Goal: Task Accomplishment & Management: Use online tool/utility

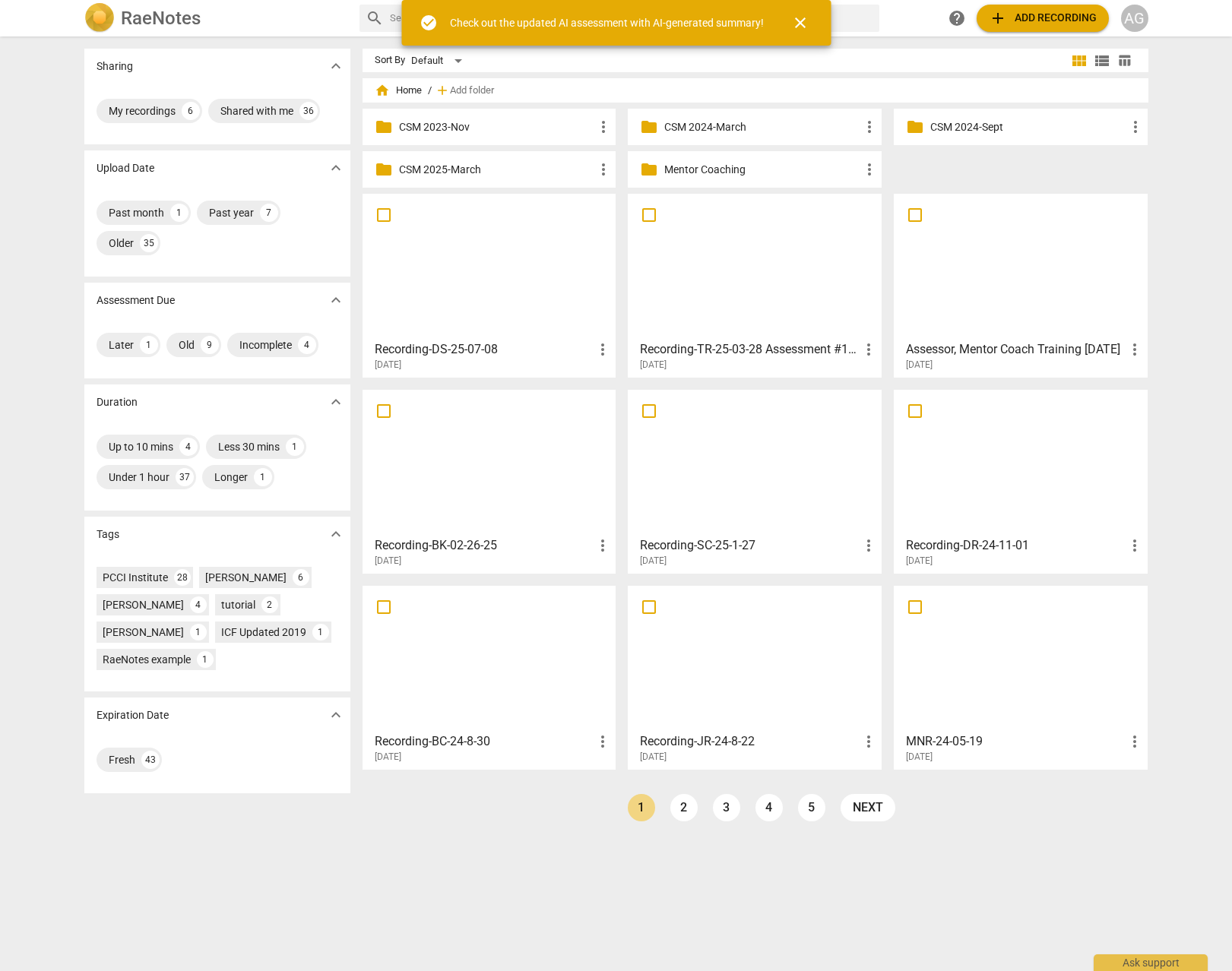
click at [717, 170] on p "Mentor Coaching" at bounding box center [763, 170] width 196 height 16
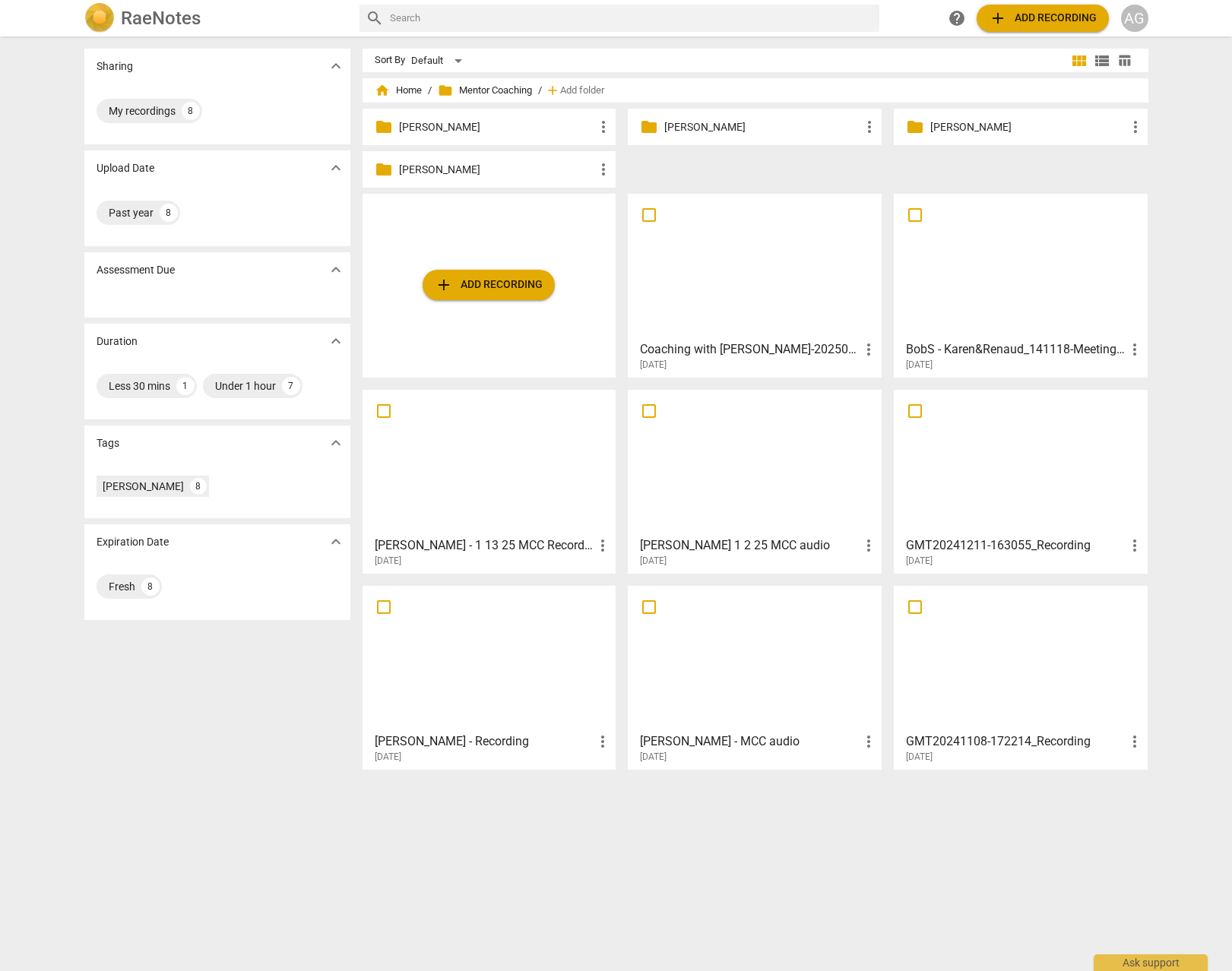
click at [431, 126] on p "[PERSON_NAME]" at bounding box center [497, 127] width 196 height 16
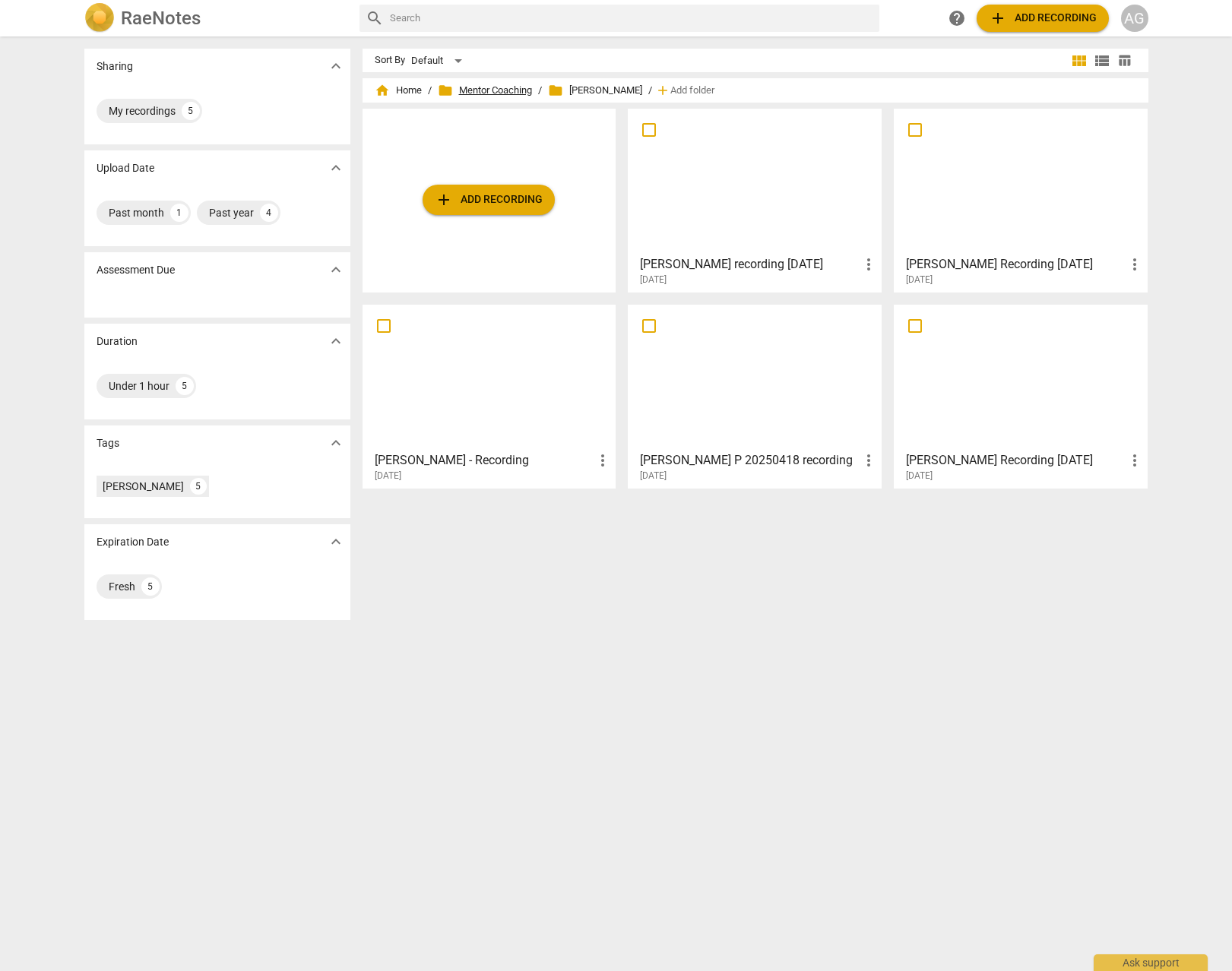
click at [513, 84] on span "folder Mentor Coaching" at bounding box center [485, 90] width 95 height 15
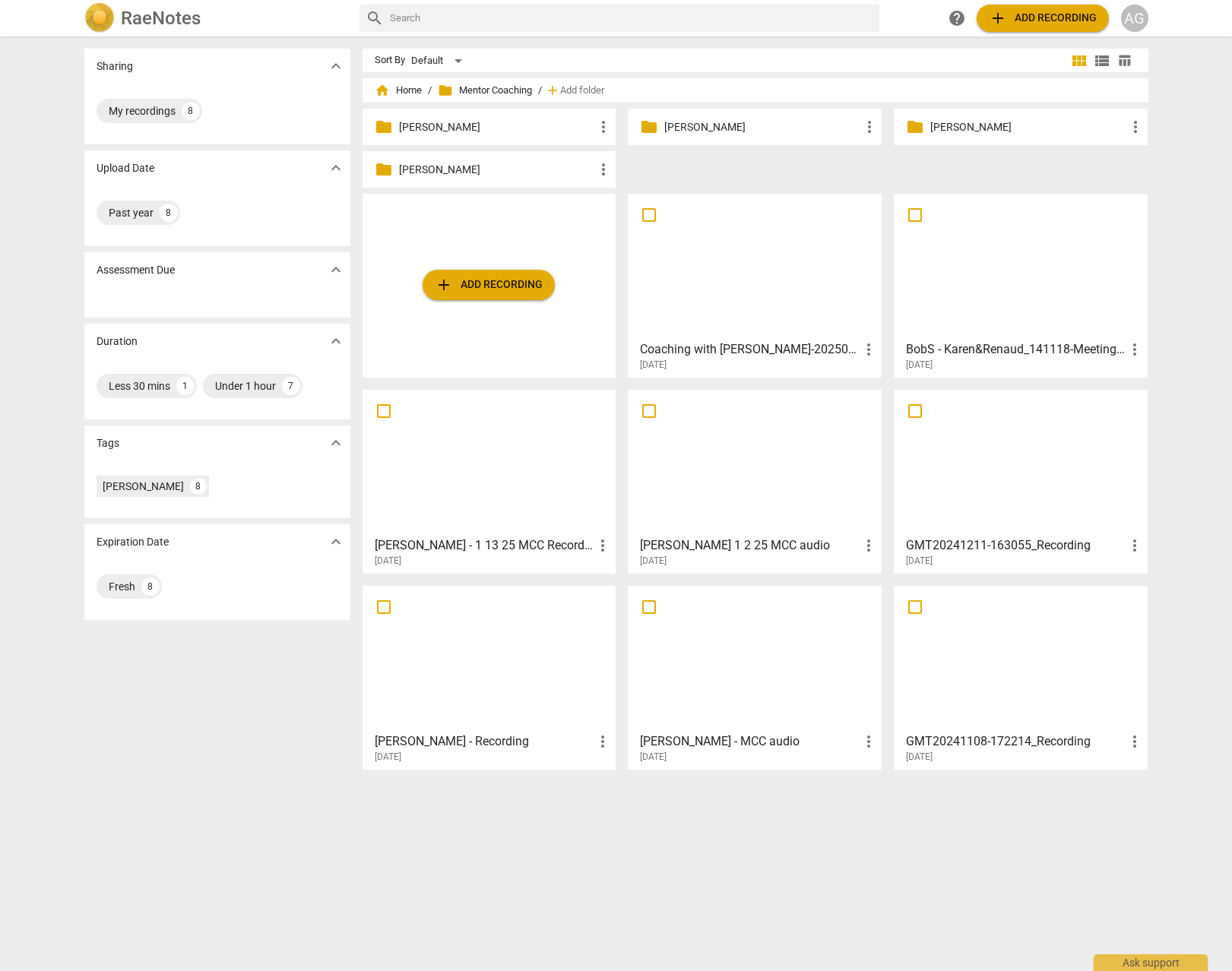
click at [714, 133] on p "[PERSON_NAME]" at bounding box center [763, 127] width 196 height 16
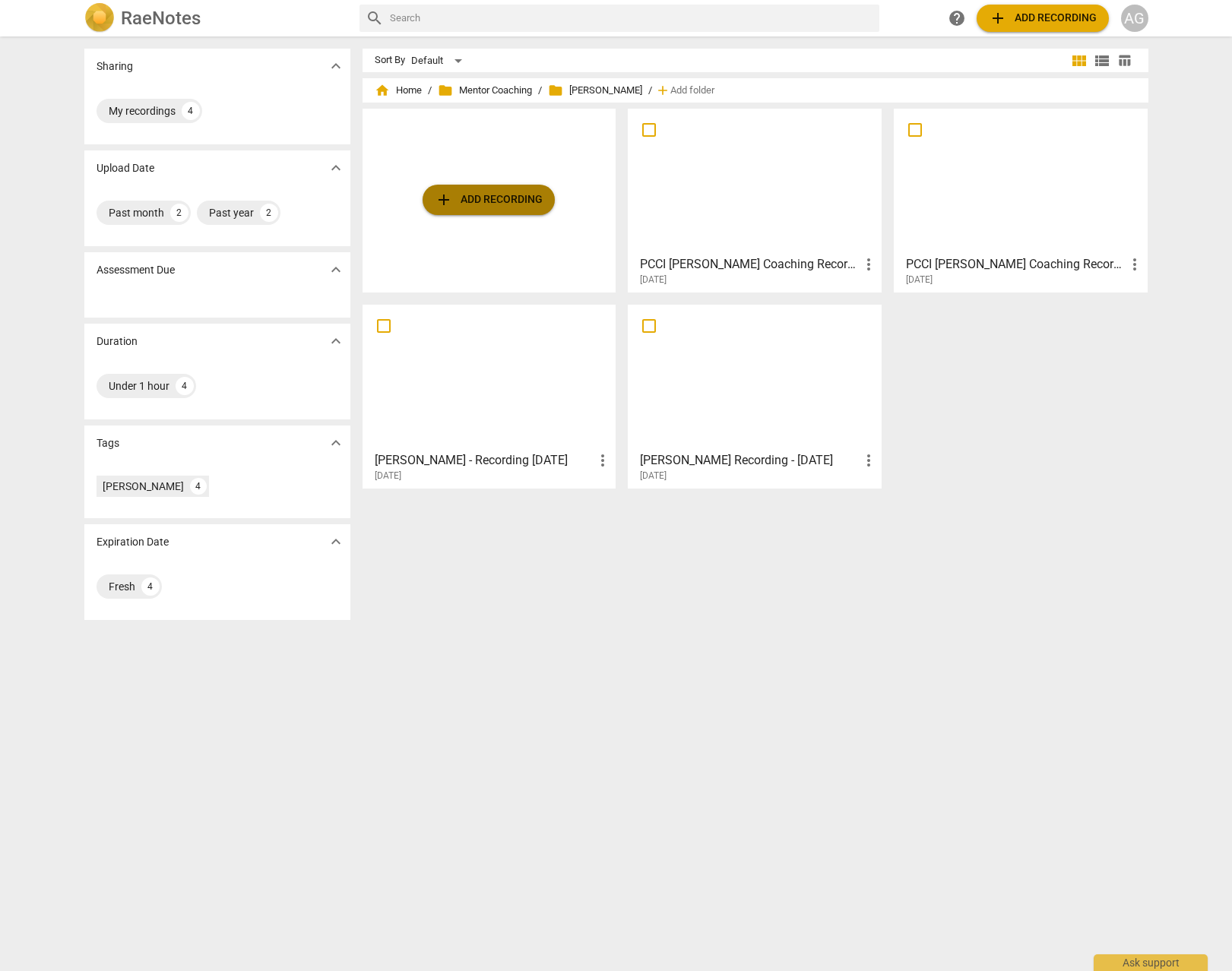
click at [478, 204] on span "add Add recording" at bounding box center [489, 200] width 108 height 19
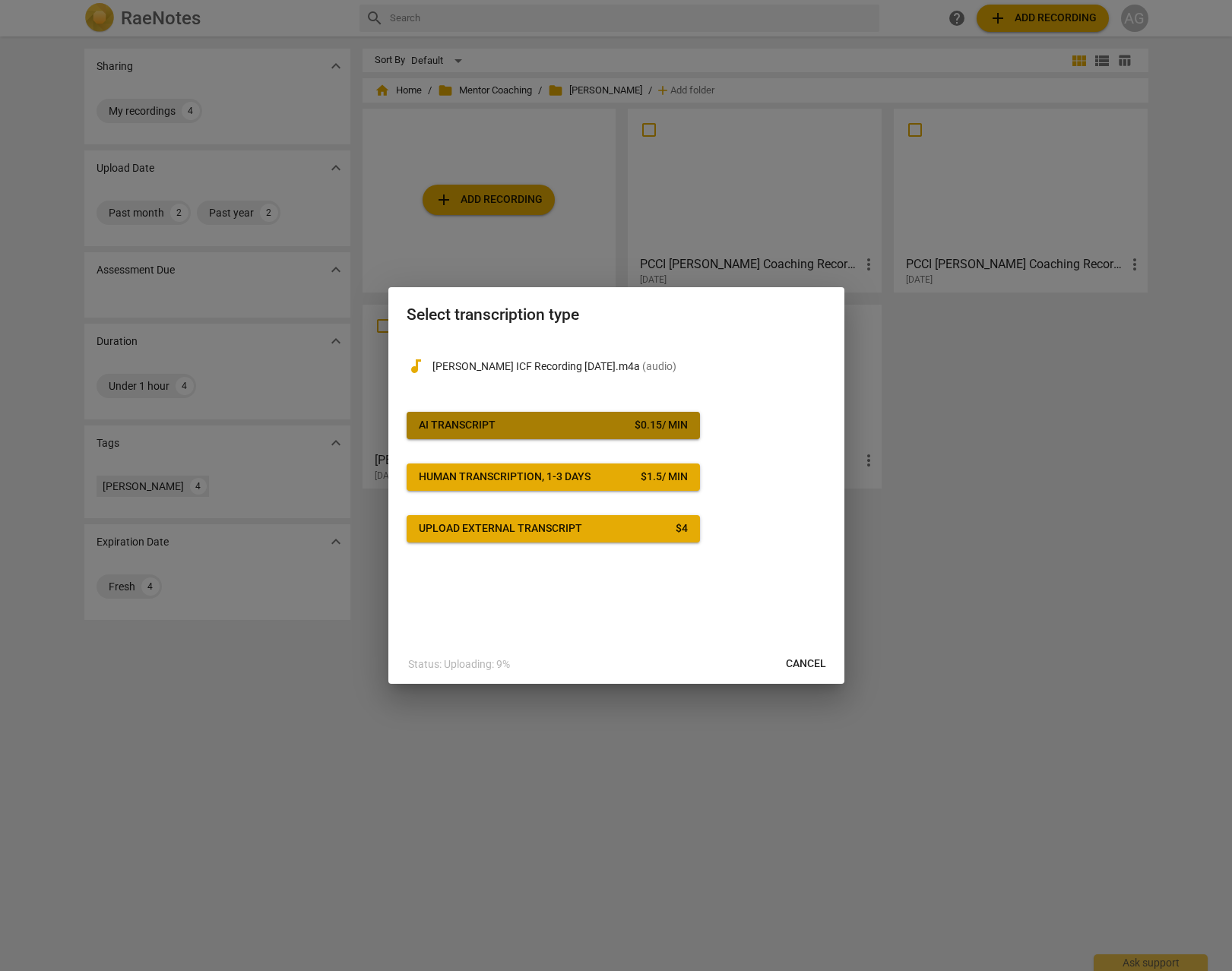
click at [479, 425] on div "AI Transcript" at bounding box center [457, 426] width 77 height 15
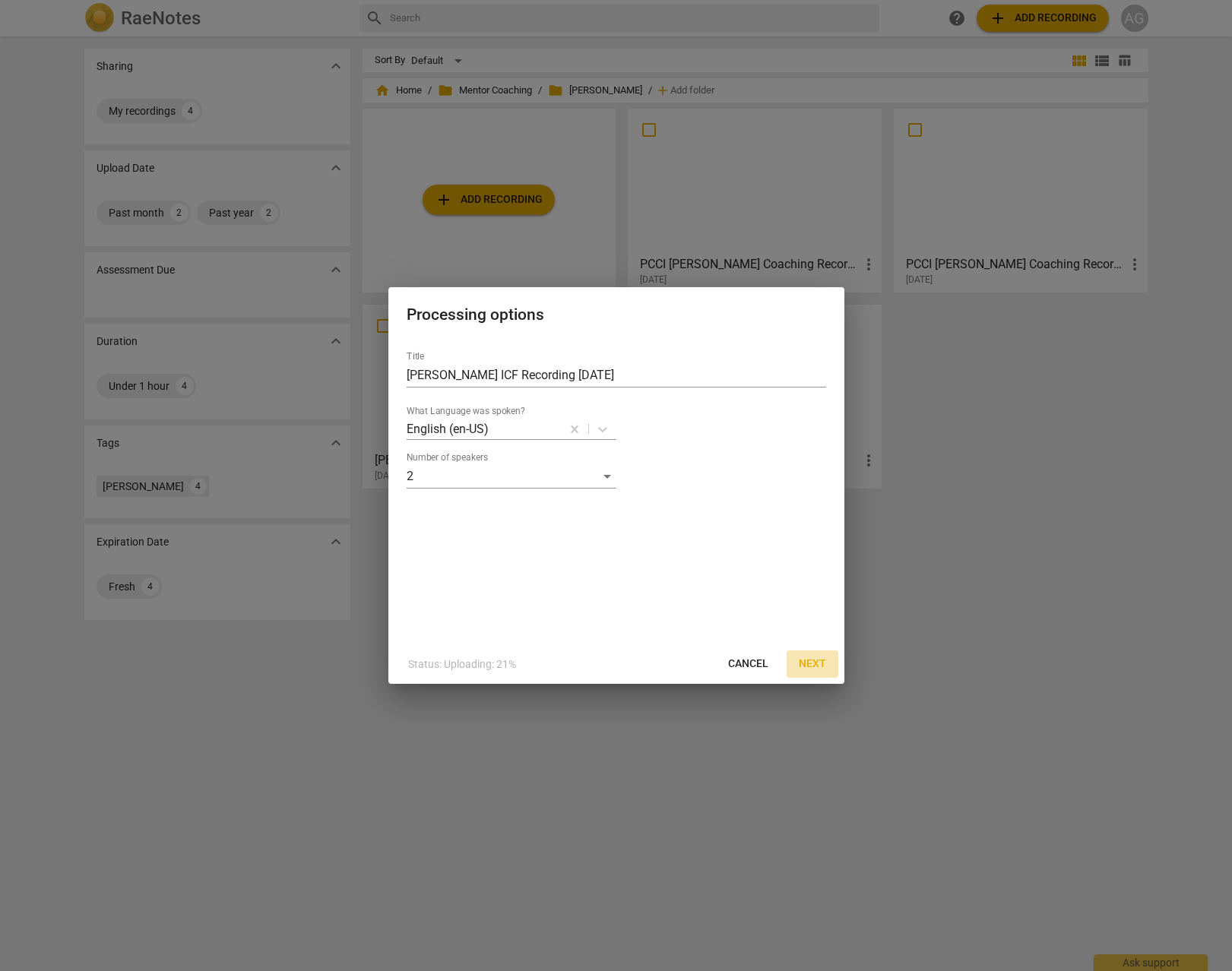
click at [815, 664] on span "Next" at bounding box center [812, 665] width 27 height 15
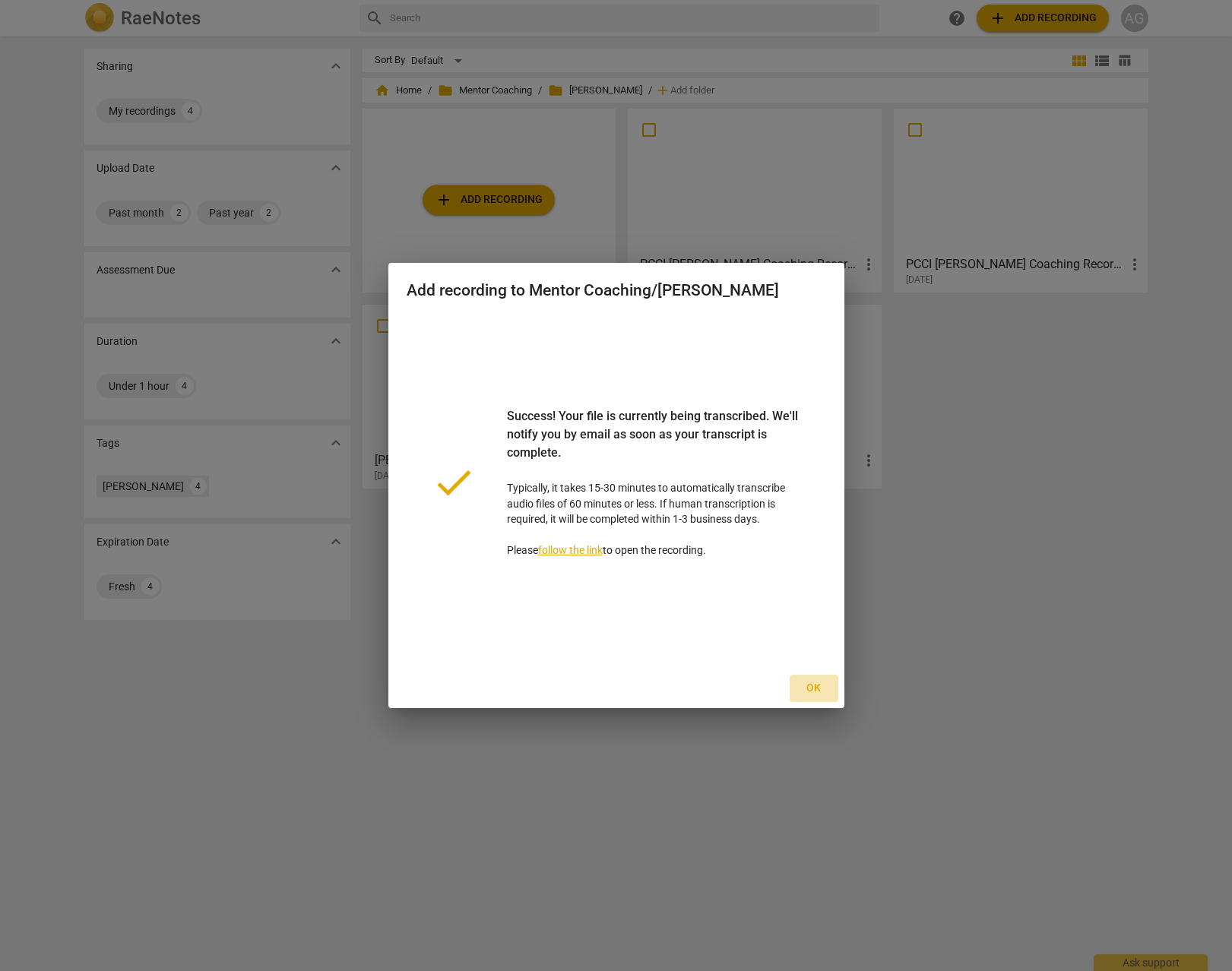
click at [809, 686] on span "Ok" at bounding box center [814, 688] width 24 height 15
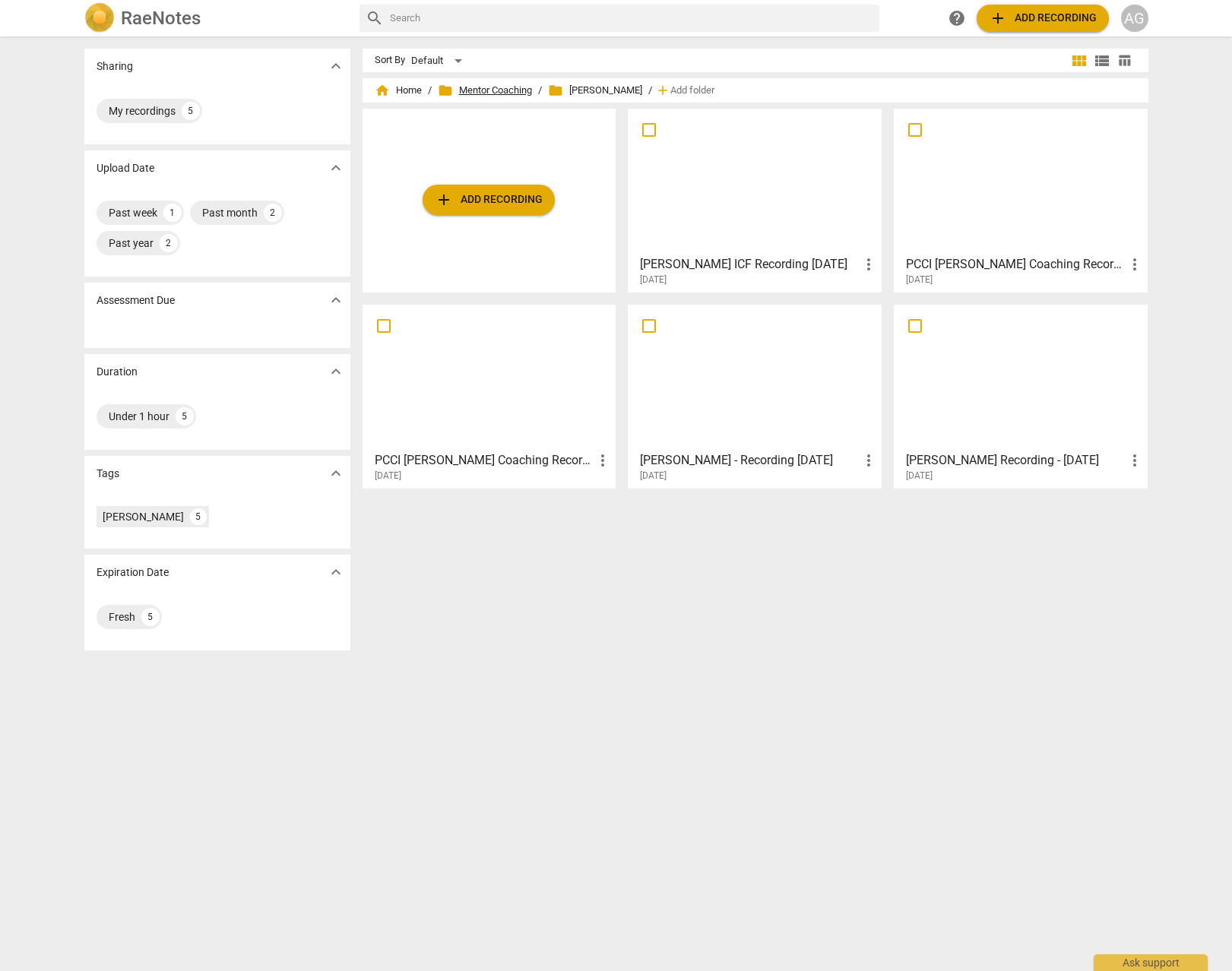
click at [488, 94] on span "folder Mentor Coaching" at bounding box center [485, 90] width 95 height 15
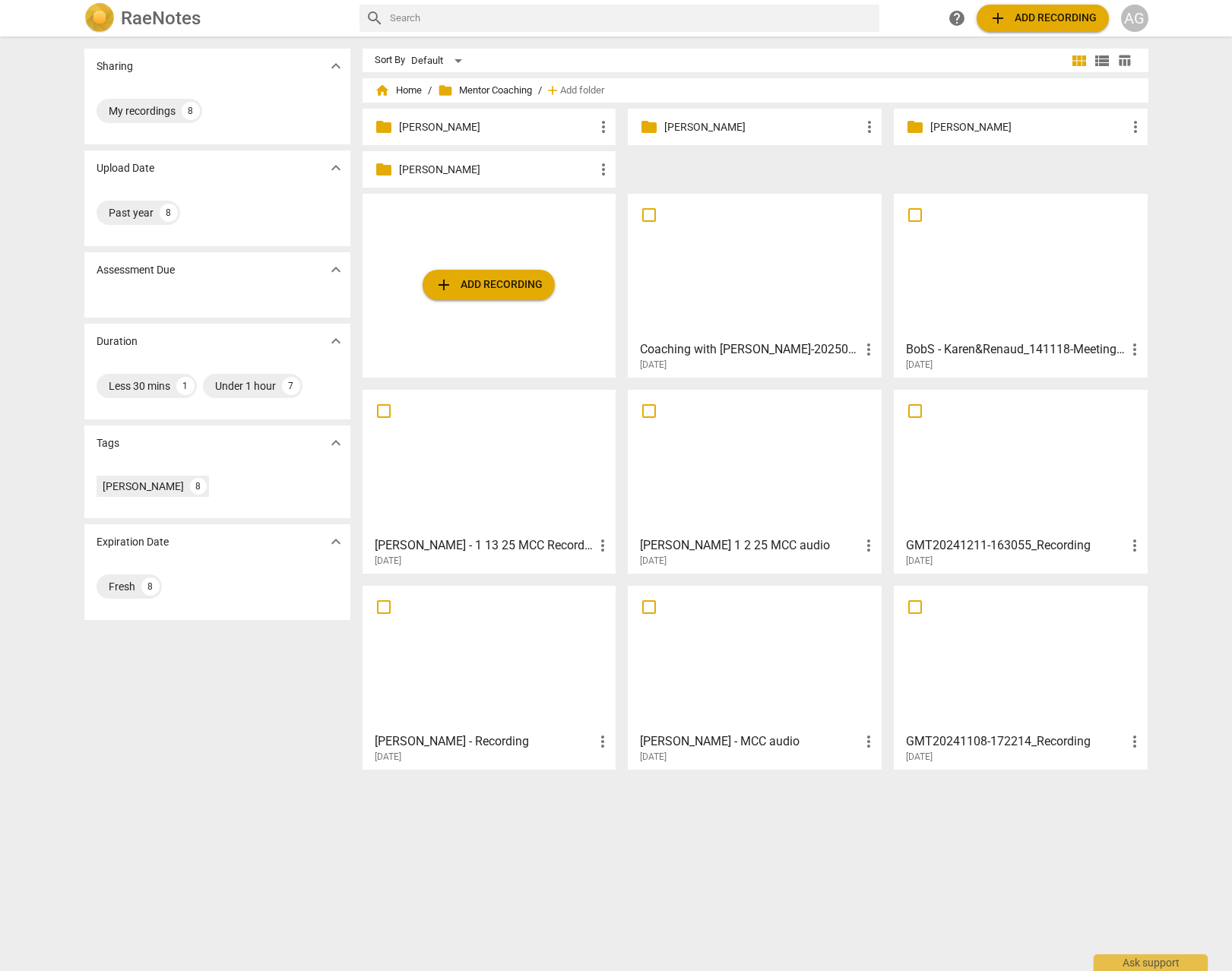
click at [466, 126] on p "[PERSON_NAME]" at bounding box center [497, 127] width 196 height 16
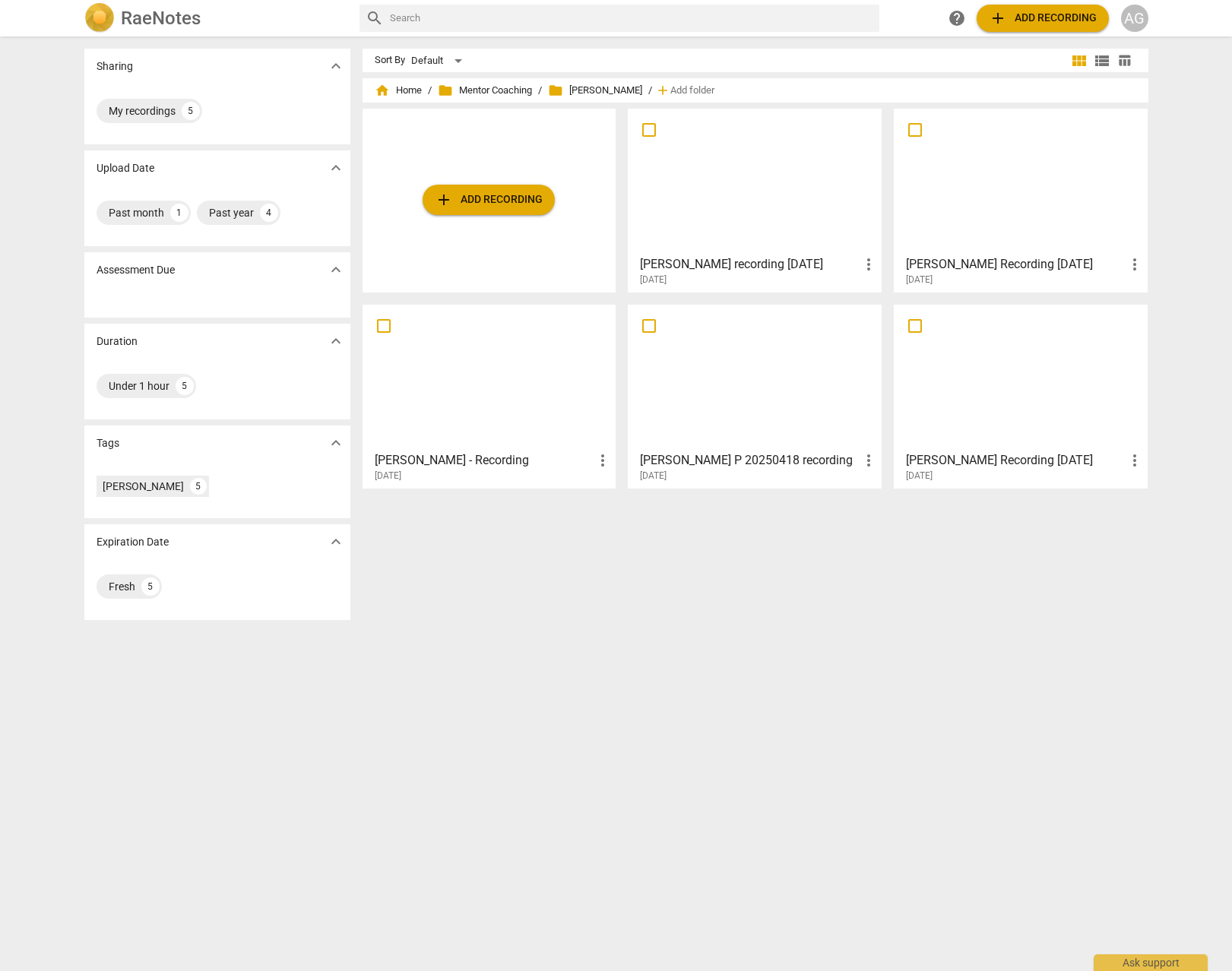
click at [475, 208] on span "add Add recording" at bounding box center [489, 200] width 108 height 19
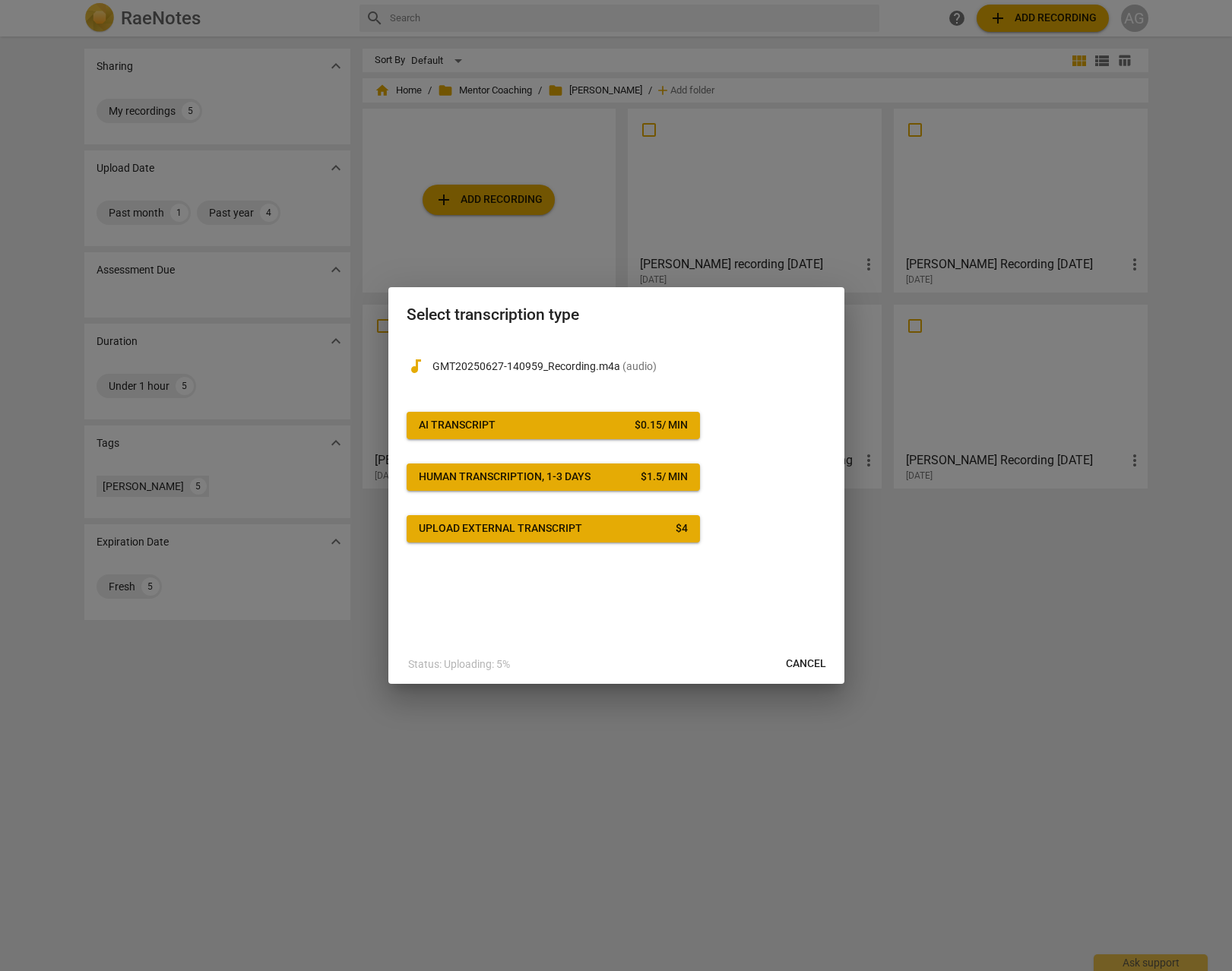
click at [533, 423] on span "AI Transcript $ 0.15 / min" at bounding box center [553, 426] width 269 height 15
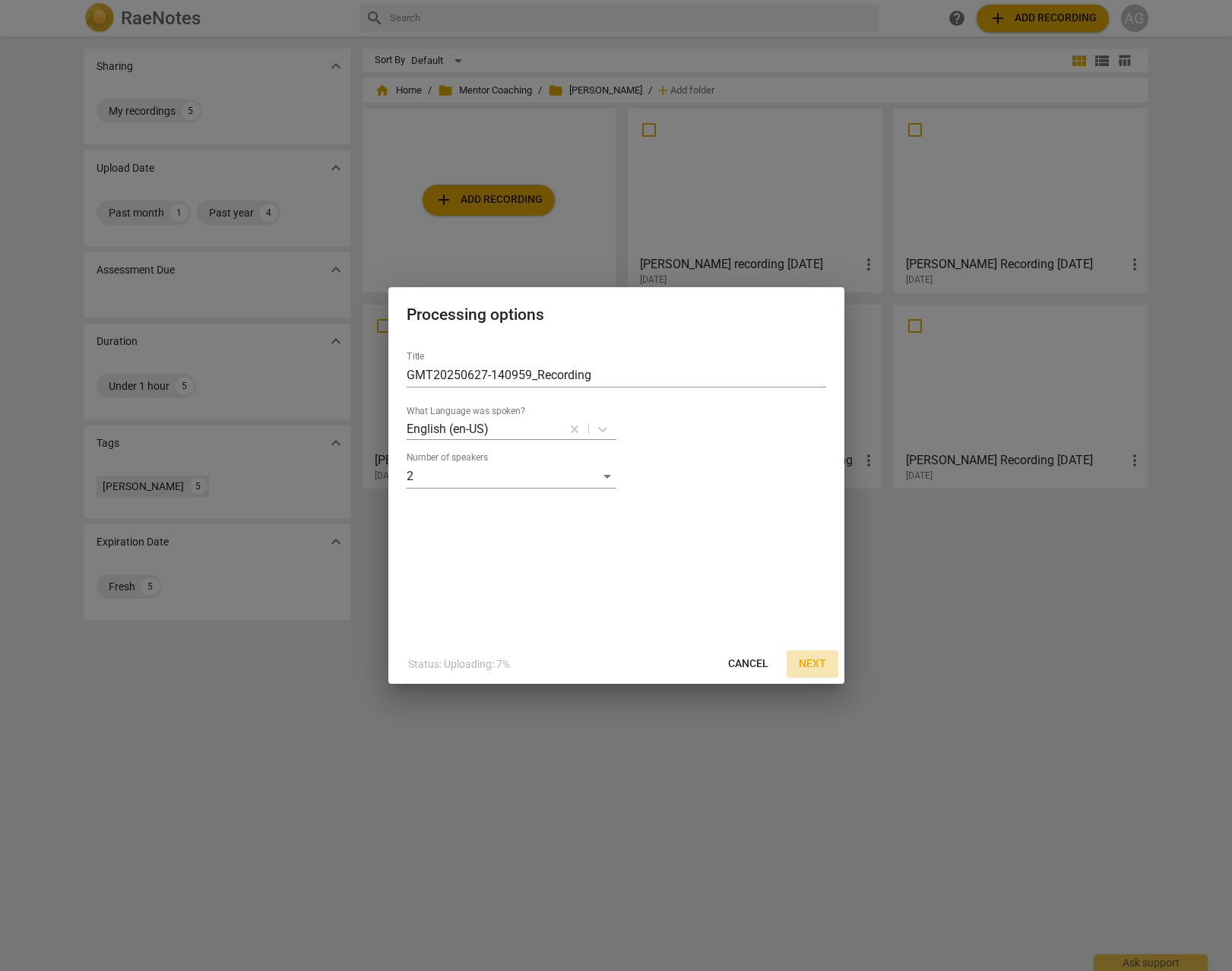
click at [826, 662] on button "Next" at bounding box center [812, 664] width 52 height 27
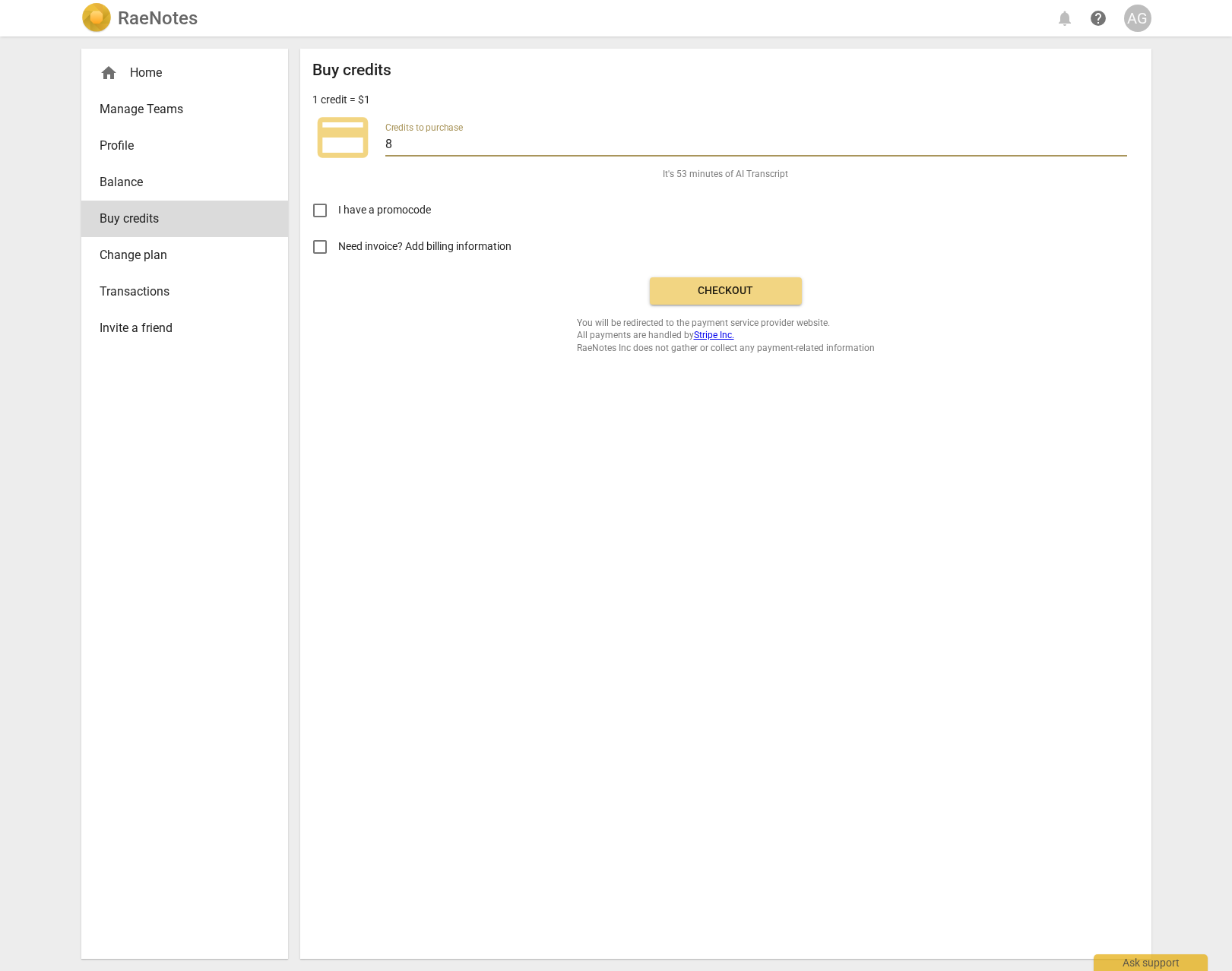
click at [404, 141] on input "8" at bounding box center [756, 145] width 741 height 22
type input "20"
click at [734, 287] on span "Checkout" at bounding box center [725, 291] width 128 height 15
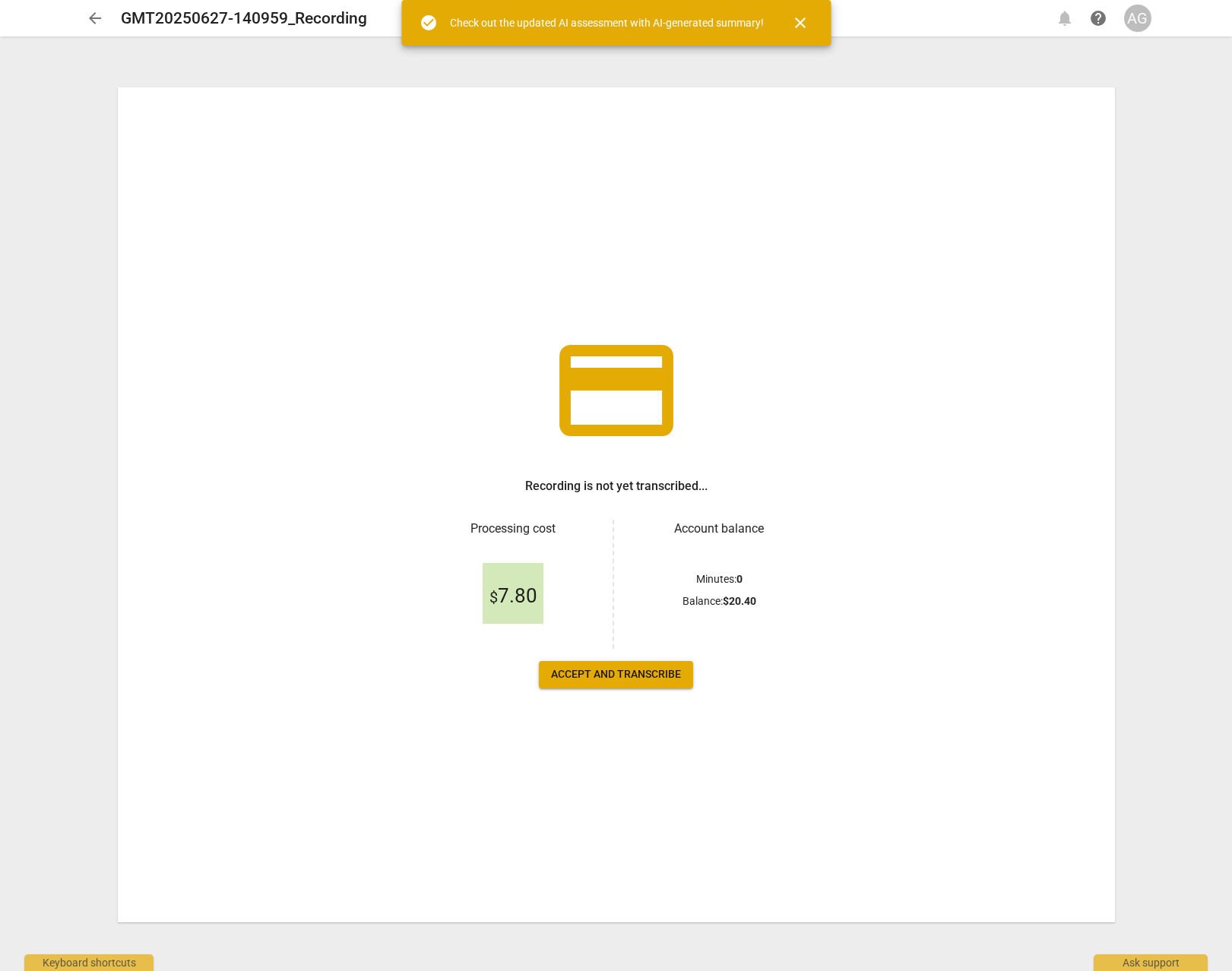
click at [604, 676] on span "Accept and transcribe" at bounding box center [616, 675] width 130 height 15
